Goal: Register for event/course

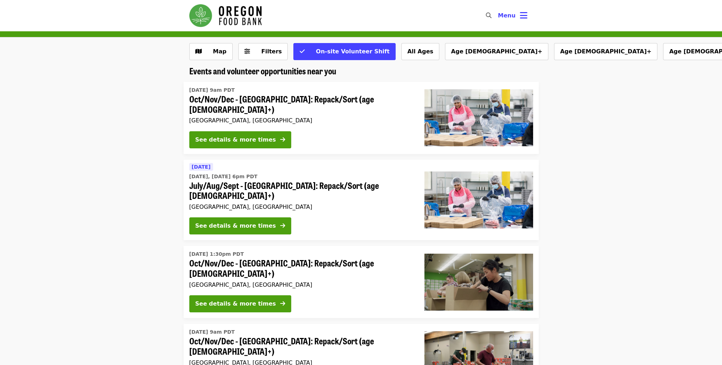
click at [324, 185] on span "July/Aug/Sept - [GEOGRAPHIC_DATA]: Repack/Sort (age [DEMOGRAPHIC_DATA]+)" at bounding box center [301, 190] width 224 height 21
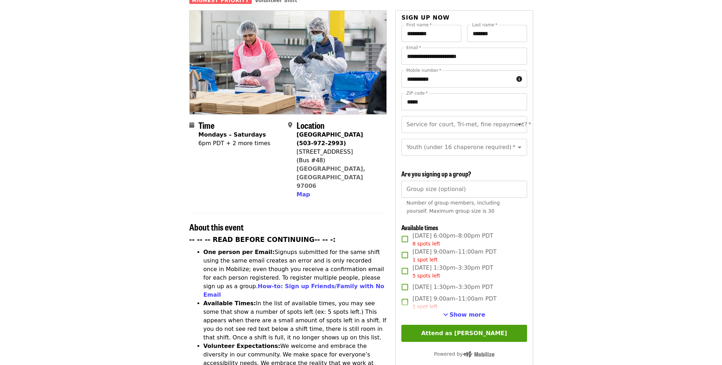
scroll to position [71, 0]
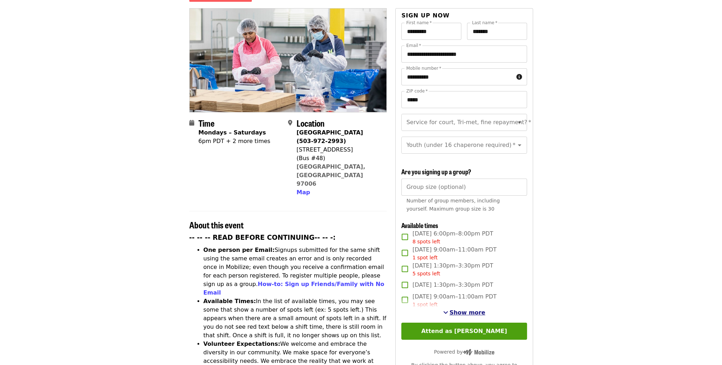
click at [474, 309] on span "Show more" at bounding box center [468, 312] width 36 height 7
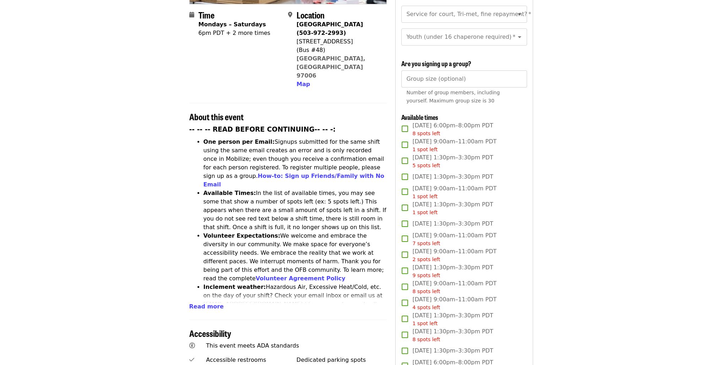
scroll to position [178, 0]
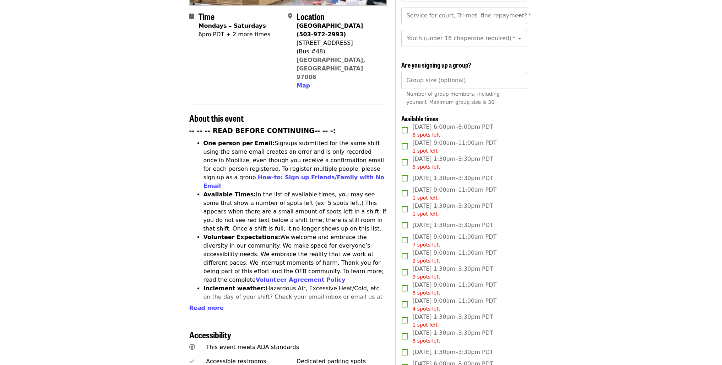
click at [478, 164] on div "5 spots left" at bounding box center [453, 166] width 81 height 7
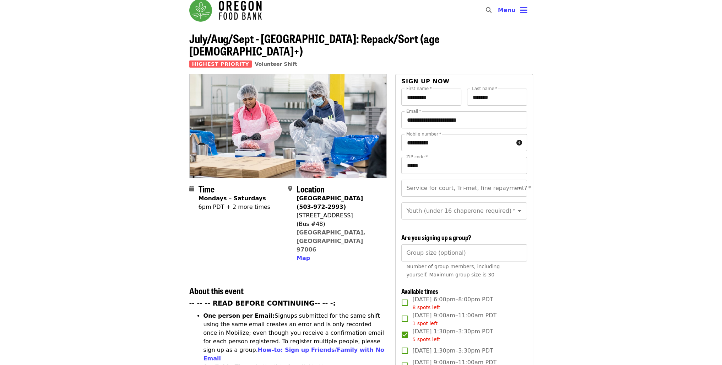
scroll to position [0, 0]
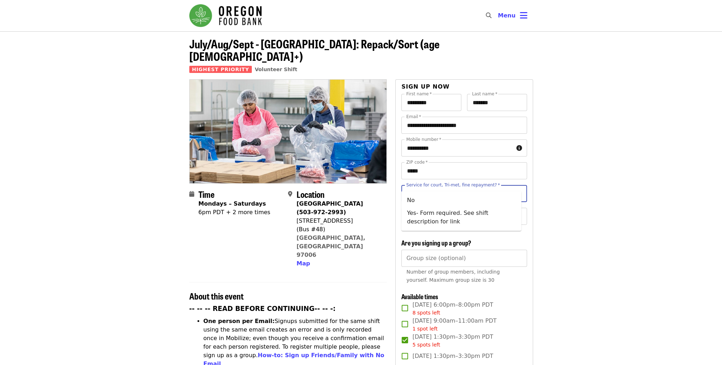
click at [467, 187] on input "Service for court, Tri-met, fine repayment?   *" at bounding box center [455, 194] width 97 height 14
click at [430, 199] on li "No" at bounding box center [462, 200] width 120 height 13
type input "**"
click at [431, 212] on input "Youth (under 16 chaperone required)   *" at bounding box center [455, 216] width 97 height 14
click at [424, 232] on li "16 and older" at bounding box center [462, 228] width 120 height 13
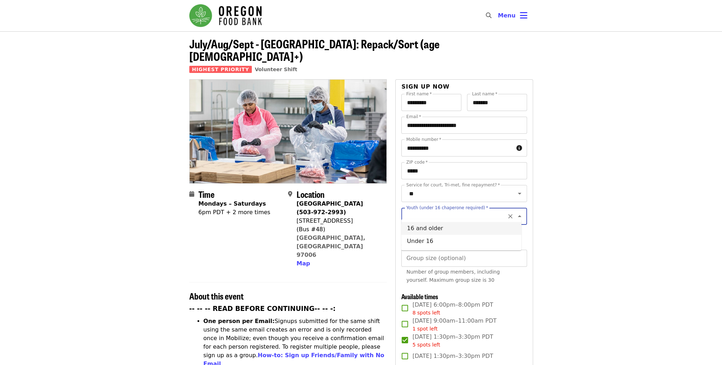
type input "**********"
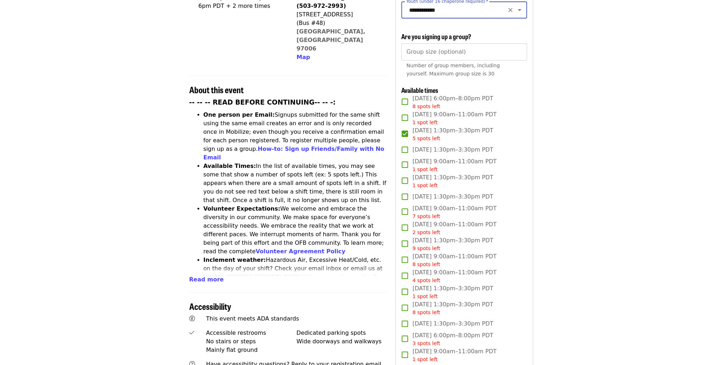
scroll to position [284, 0]
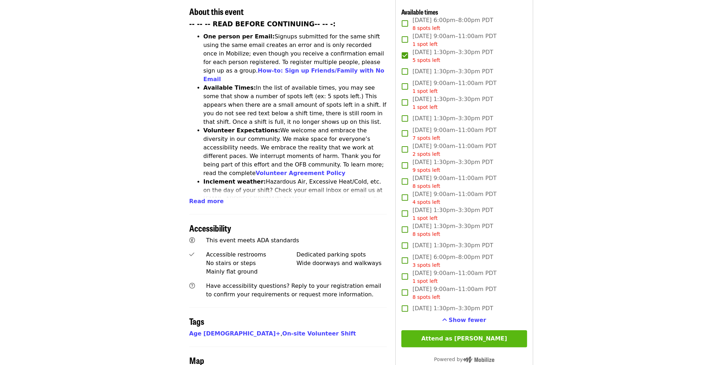
click at [457, 335] on button "Attend as [PERSON_NAME]" at bounding box center [464, 338] width 125 height 17
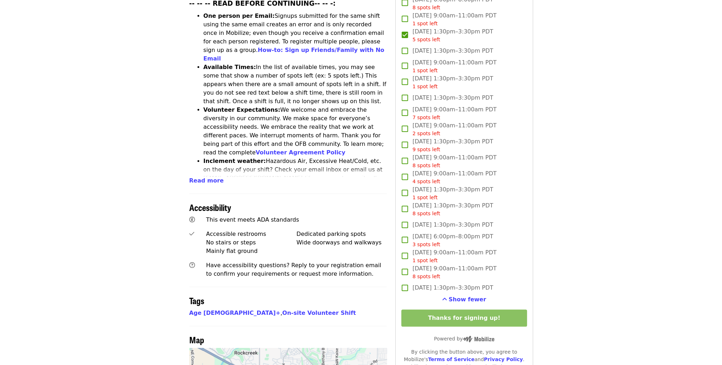
scroll to position [426, 0]
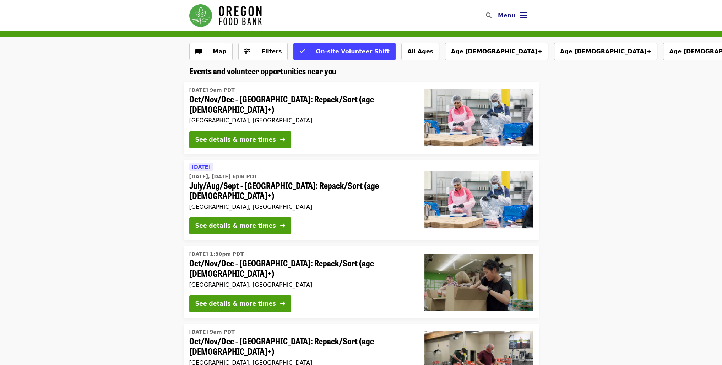
click at [516, 17] on button "Menu" at bounding box center [512, 15] width 41 height 17
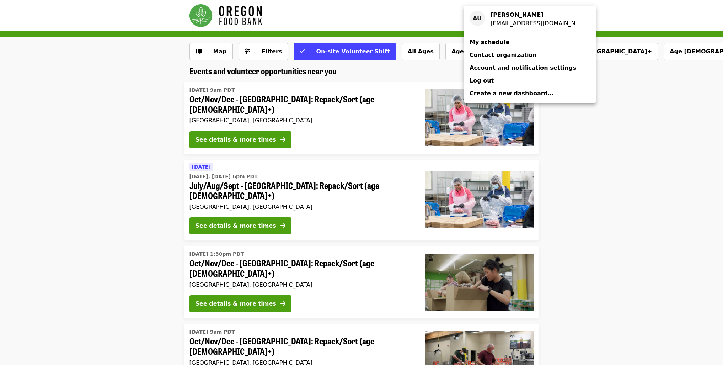
click at [498, 41] on span "My schedule" at bounding box center [489, 42] width 40 height 7
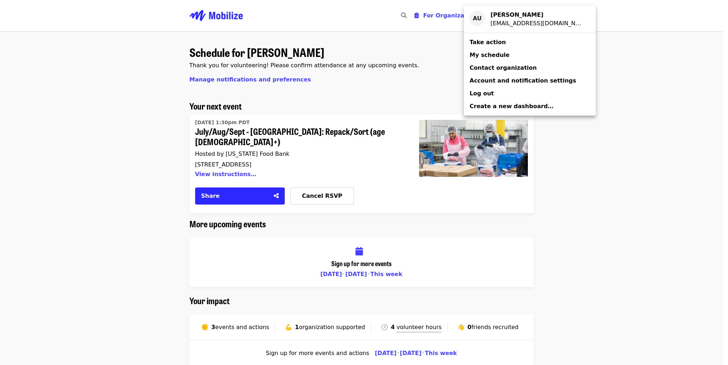
click at [321, 186] on div "Account menu" at bounding box center [364, 182] width 728 height 365
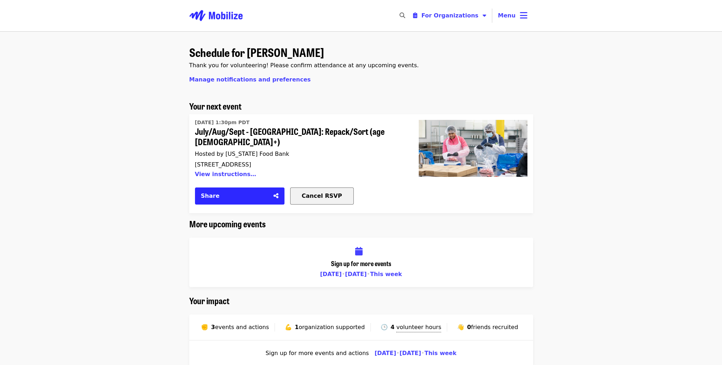
click at [317, 192] on span "Cancel RSVP" at bounding box center [322, 195] width 40 height 7
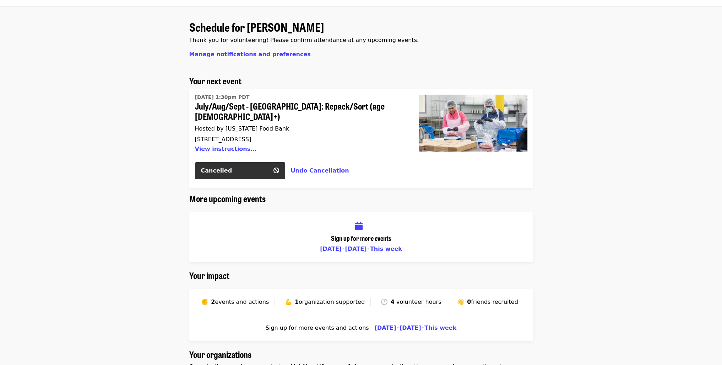
scroll to position [178, 0]
